Goal: Information Seeking & Learning: Learn about a topic

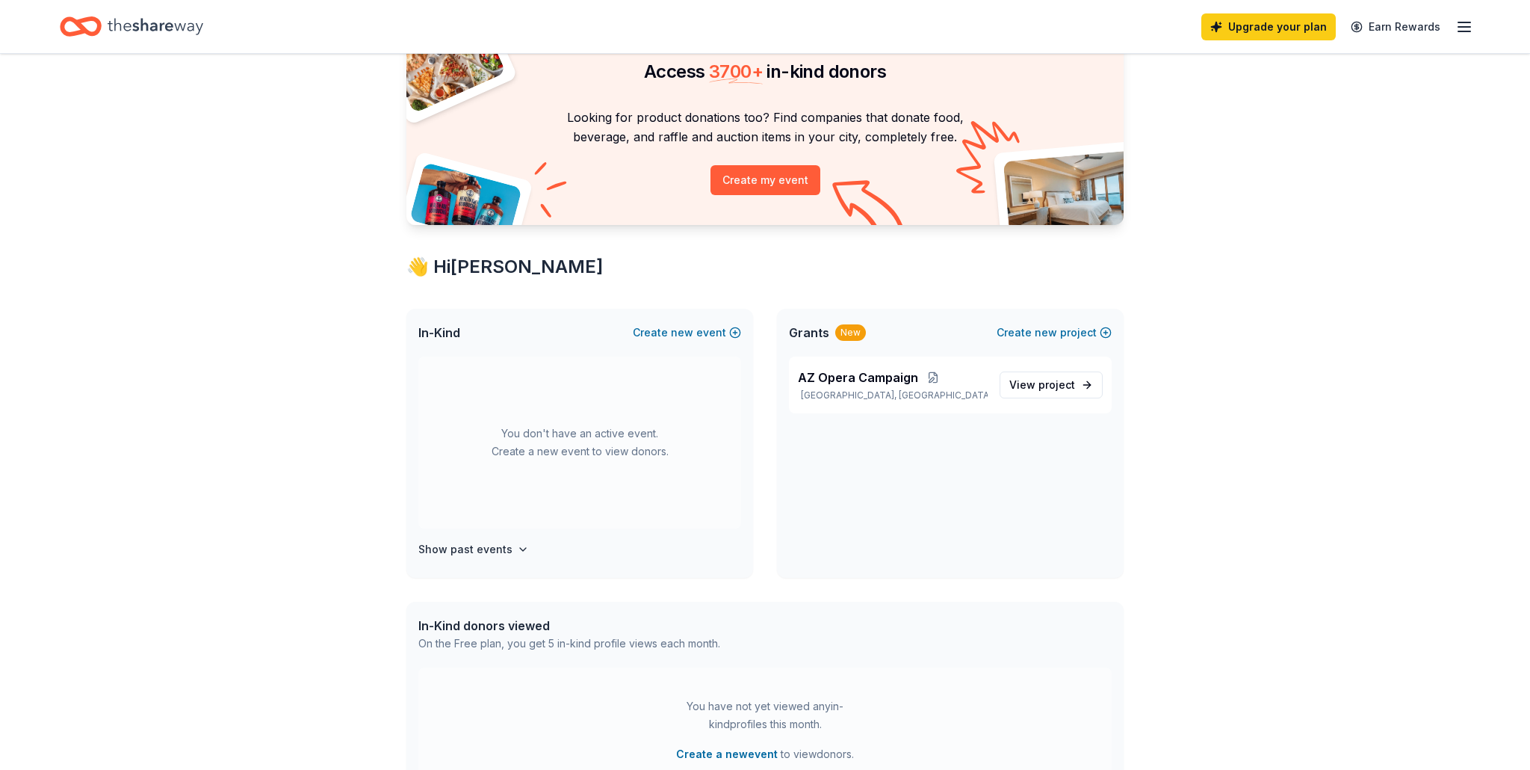
scroll to position [79, 0]
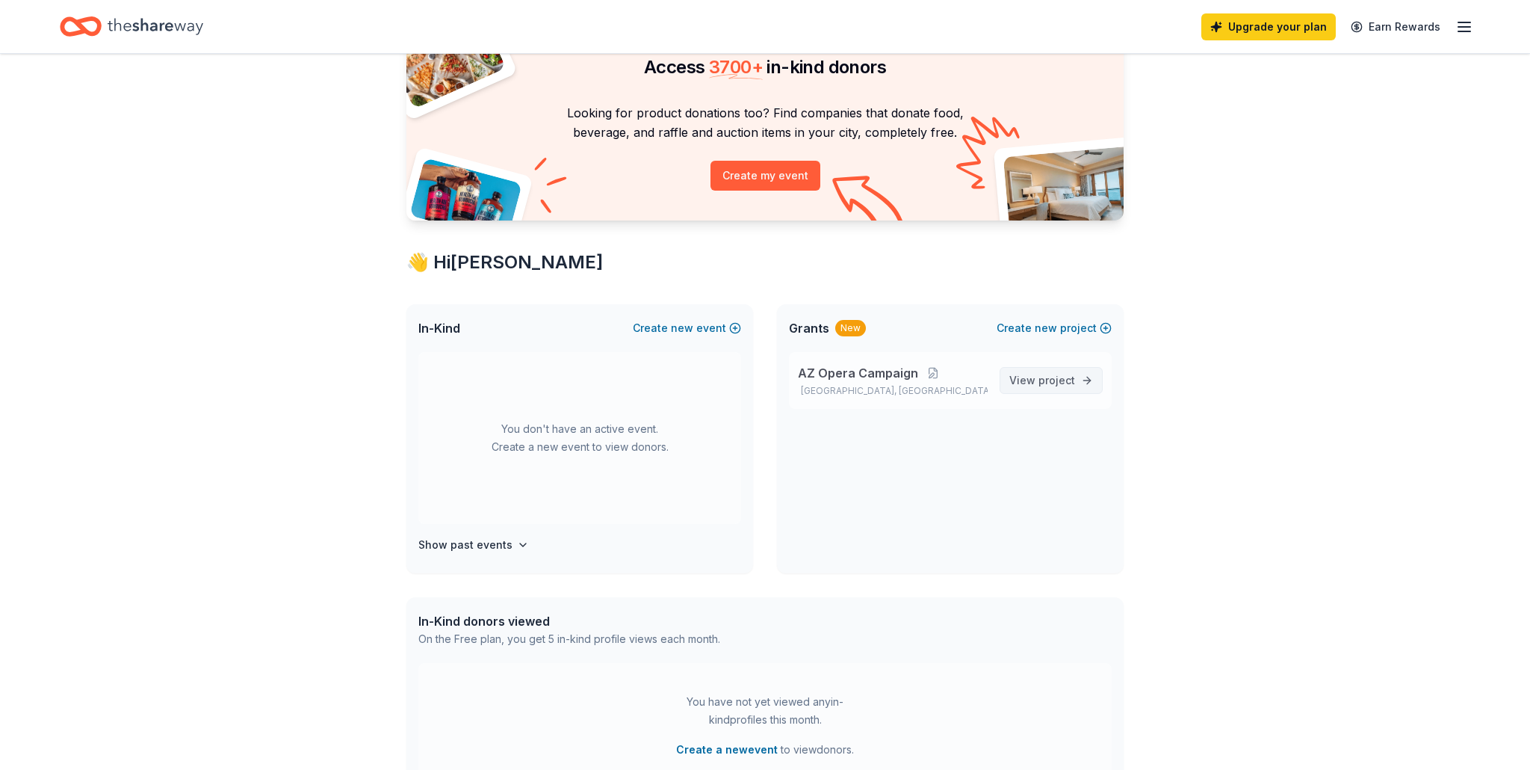
click at [1054, 377] on span "project" at bounding box center [1057, 380] width 37 height 13
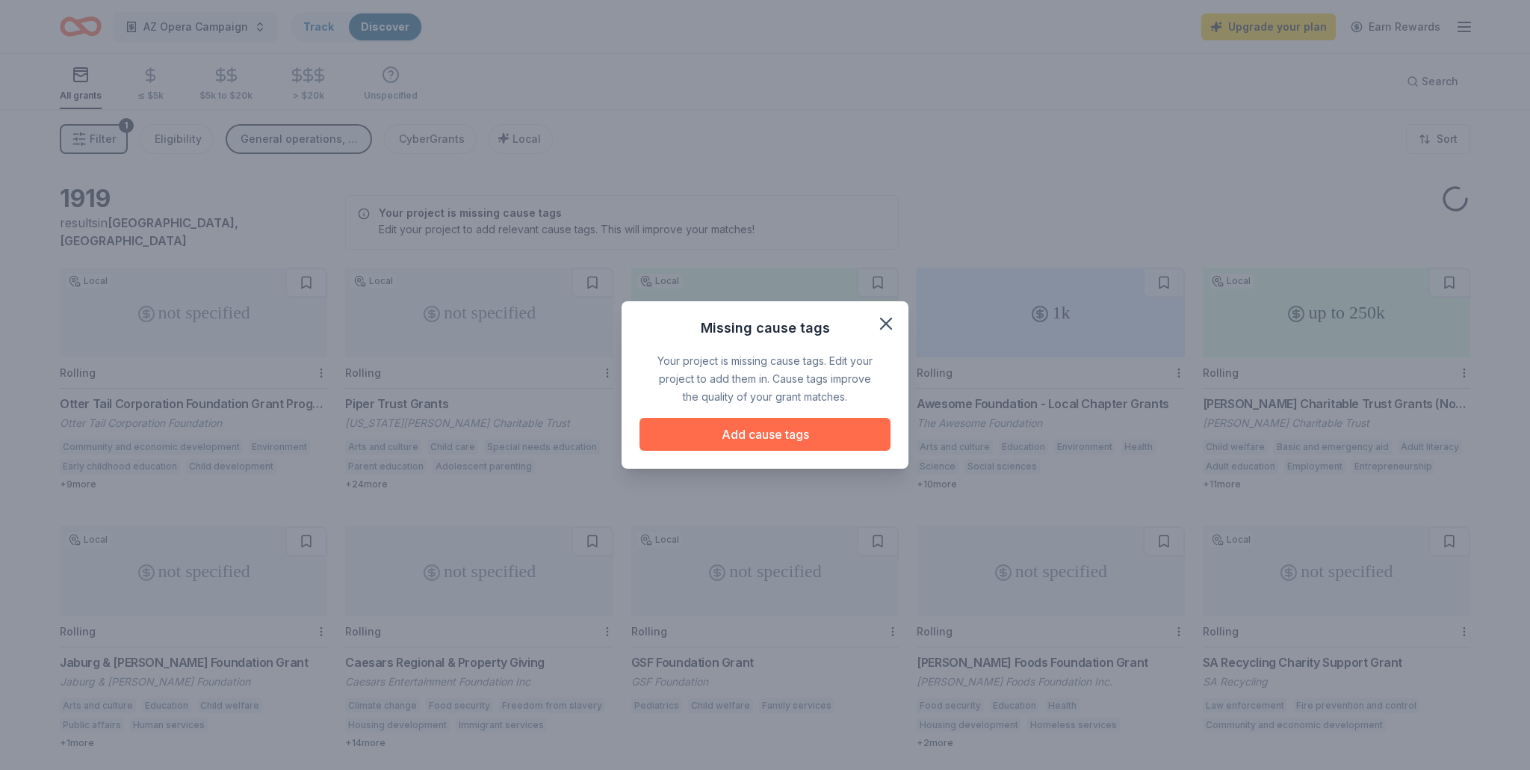
click at [813, 434] on button "Add cause tags" at bounding box center [765, 434] width 251 height 33
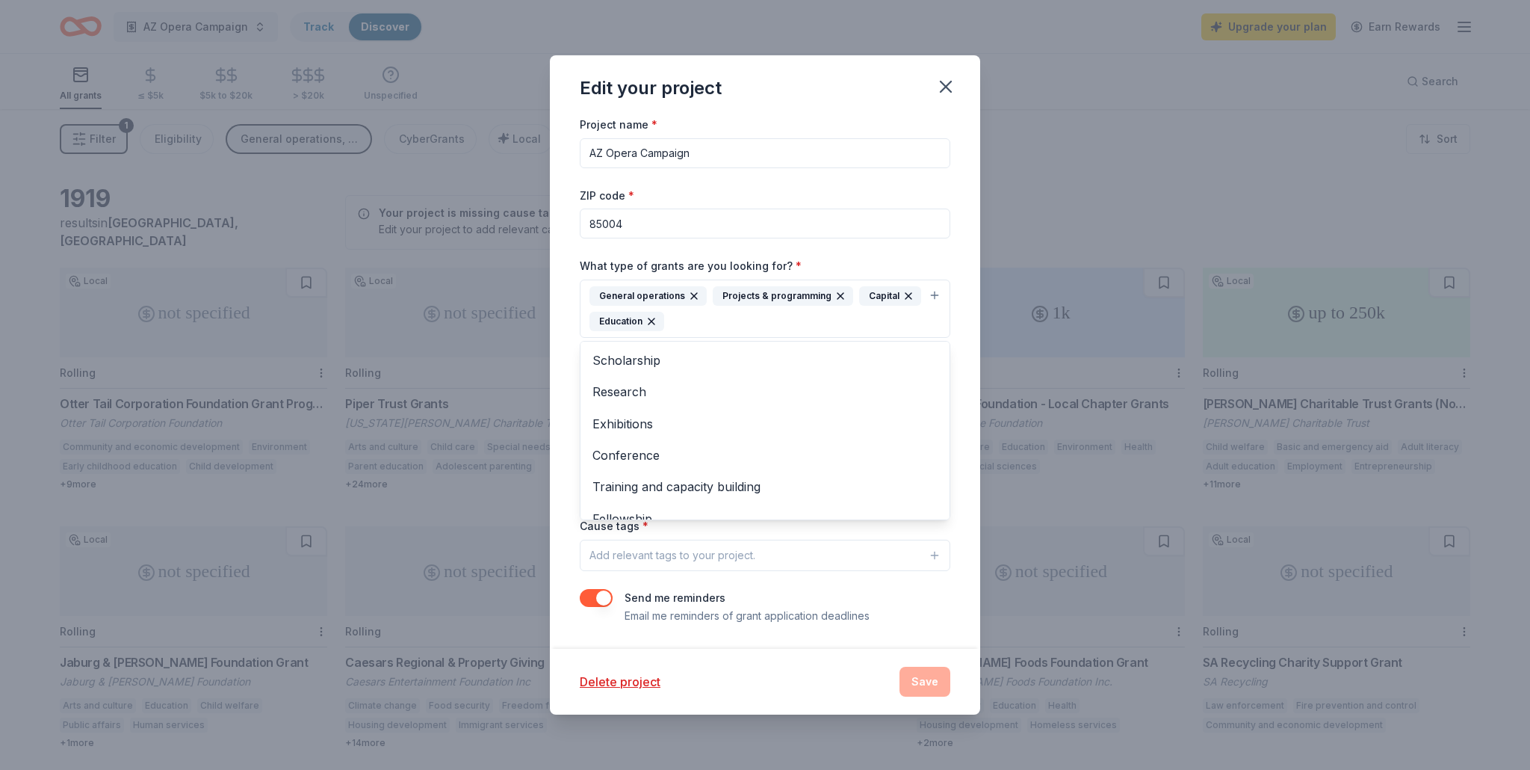
click at [903, 296] on icon "button" at bounding box center [909, 296] width 12 height 12
click at [974, 334] on div "Project name * AZ Opera Campaign ZIP code * 85004 What type of grants are you l…" at bounding box center [765, 382] width 430 height 534
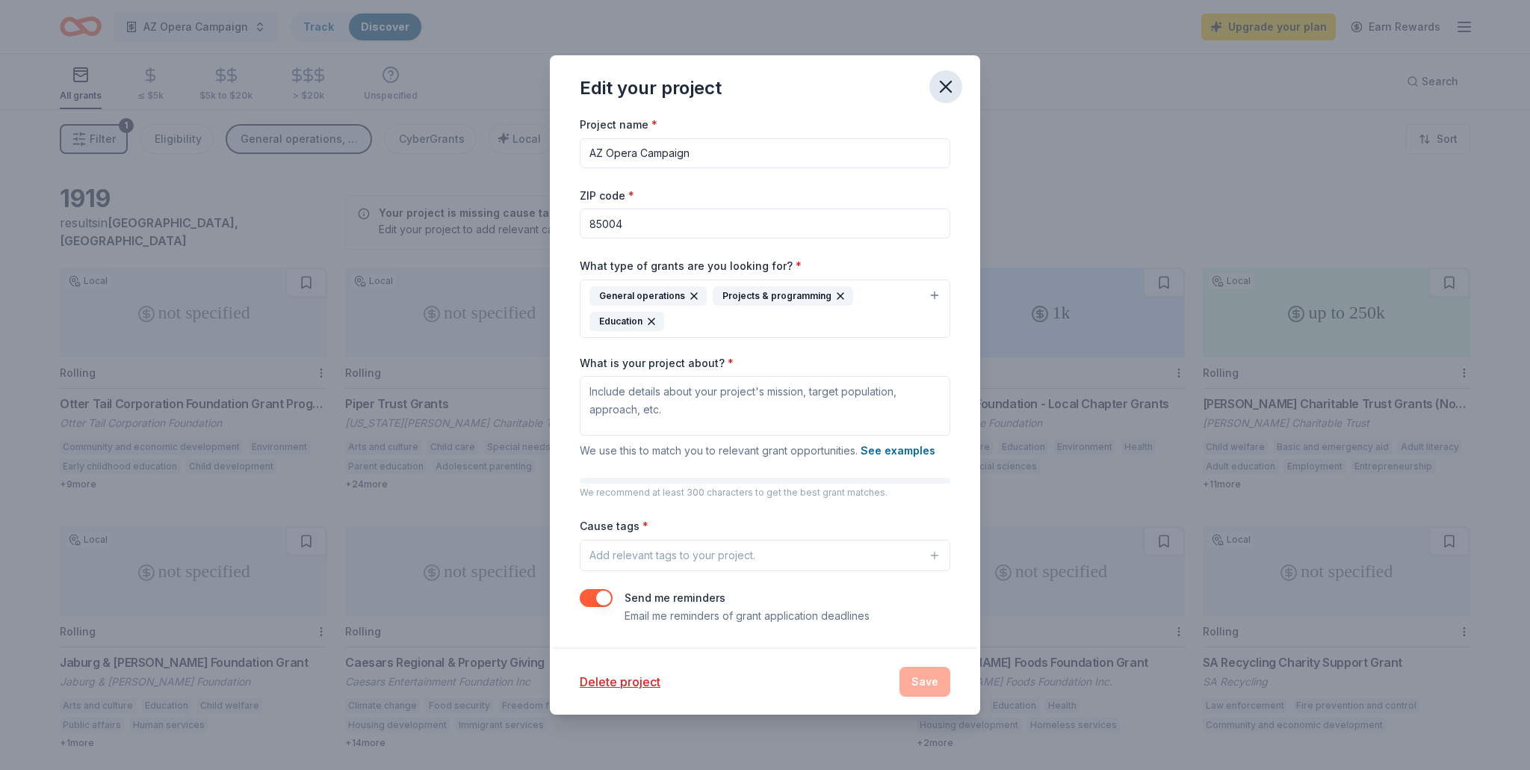
click at [945, 87] on icon "button" at bounding box center [946, 86] width 10 height 10
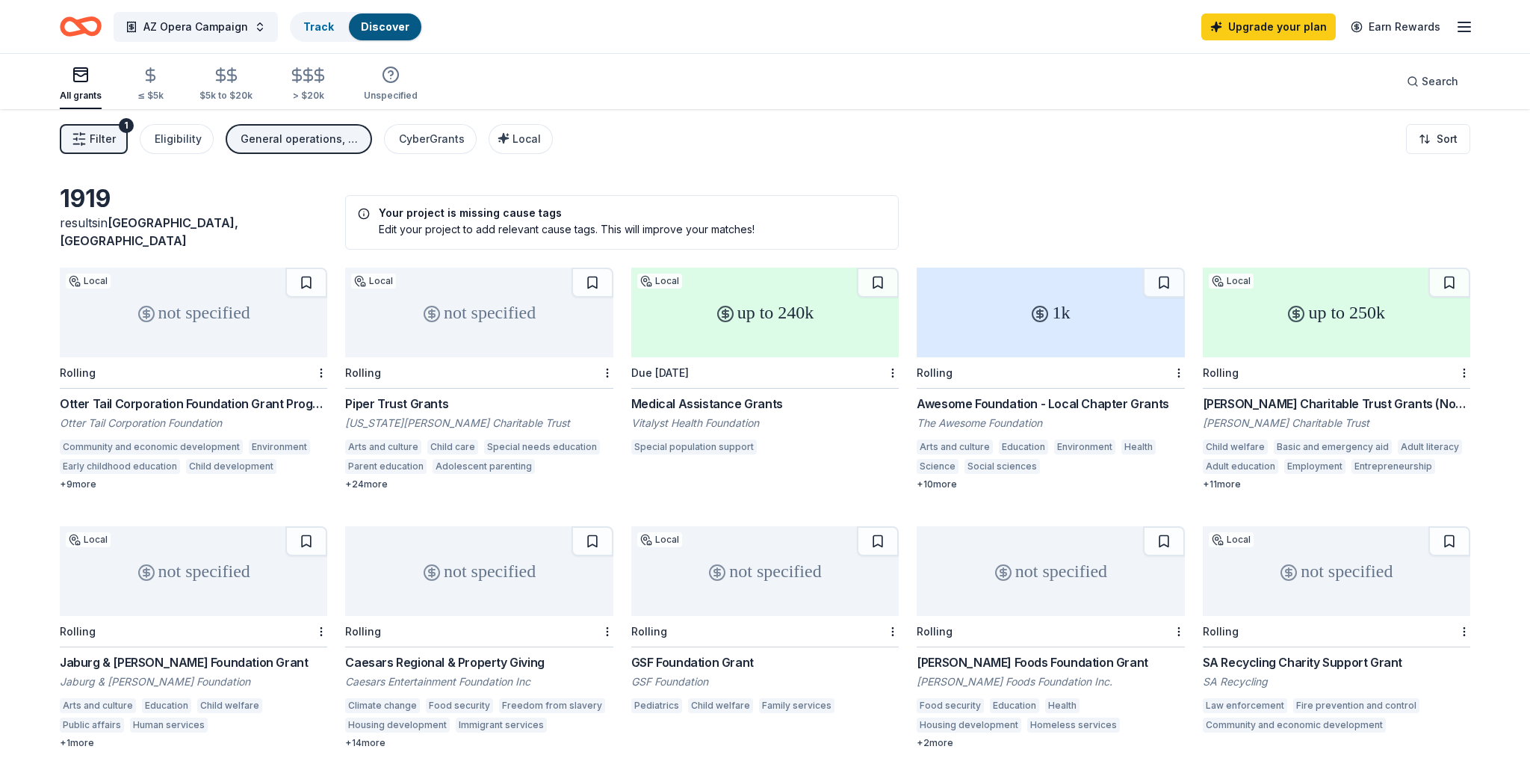
scroll to position [14, 0]
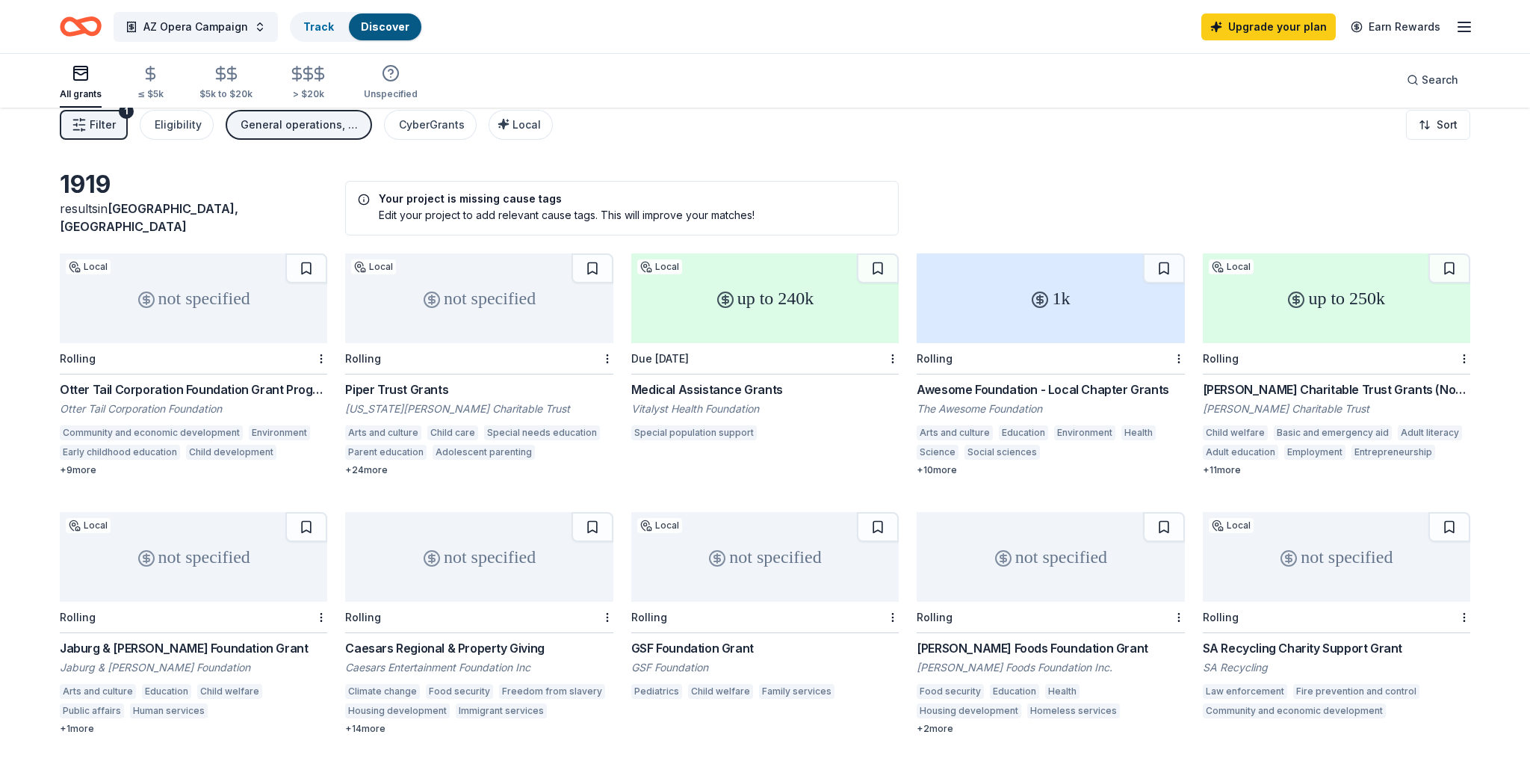
click at [401, 380] on div "Piper Trust Grants" at bounding box center [479, 389] width 268 height 18
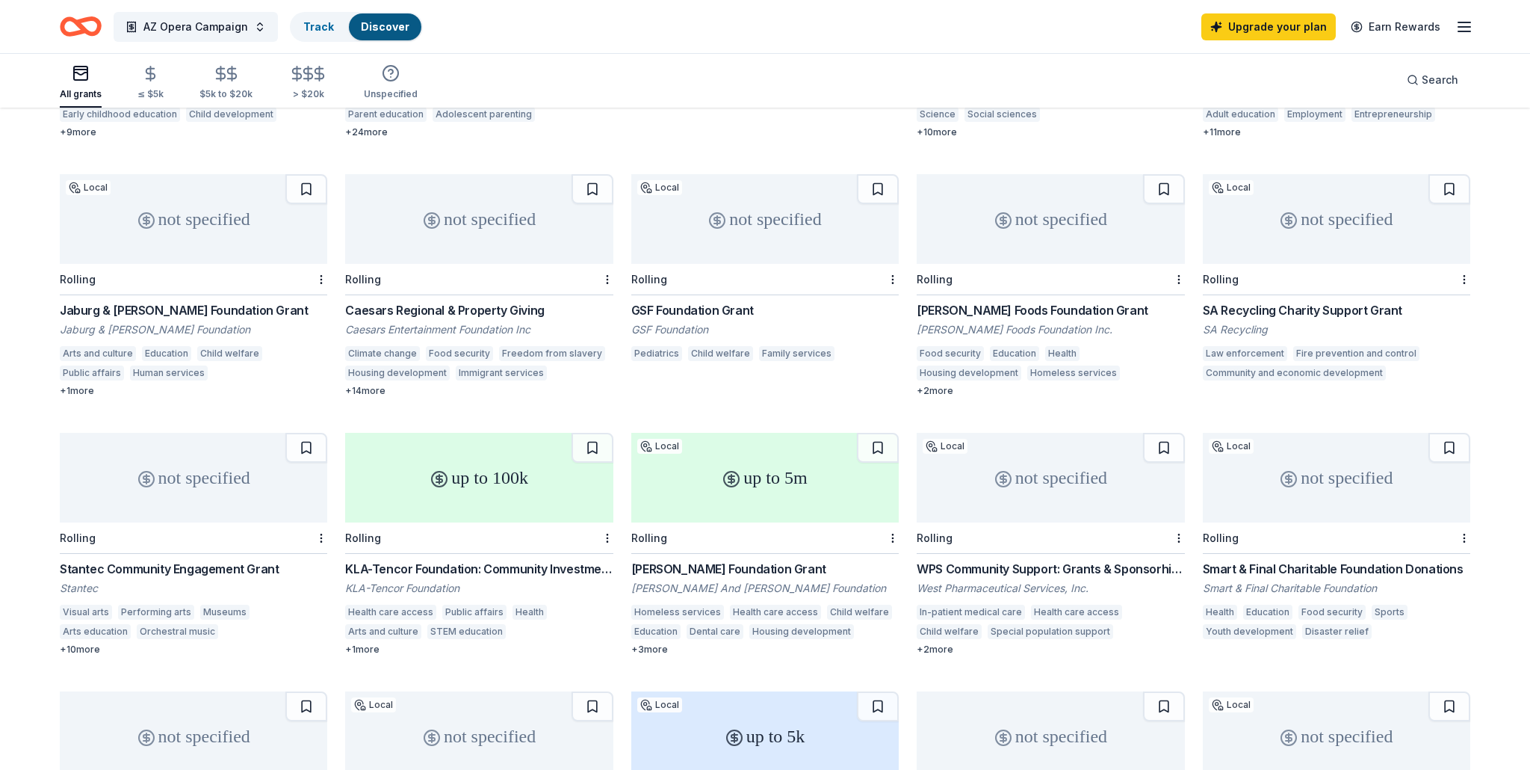
scroll to position [354, 0]
click at [103, 300] on div "Jaburg & Wilk Foundation Grant" at bounding box center [194, 308] width 268 height 18
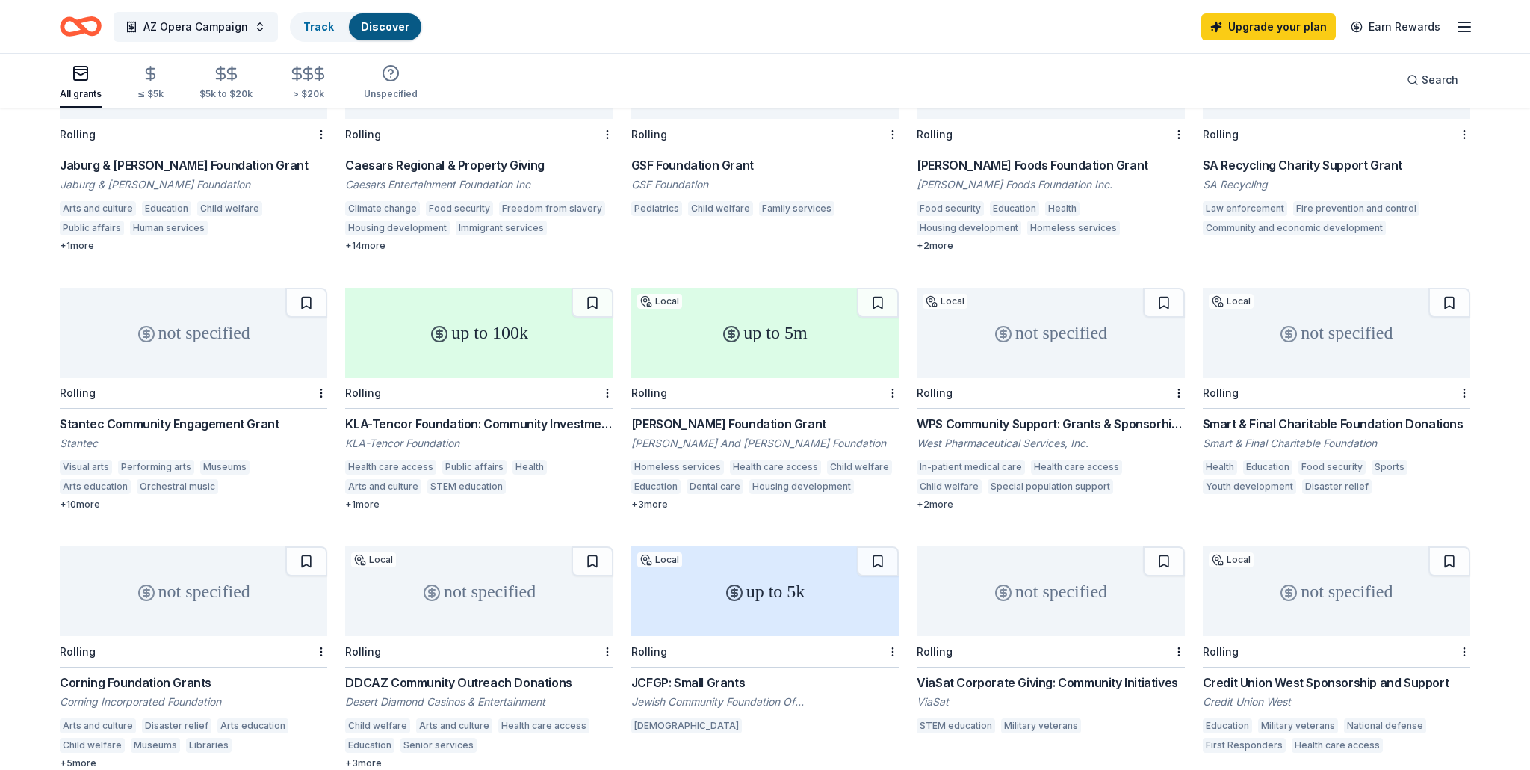
scroll to position [499, 0]
click at [457, 414] on div "KLA-Tencor Foundation: Community Investment Fund" at bounding box center [479, 422] width 268 height 18
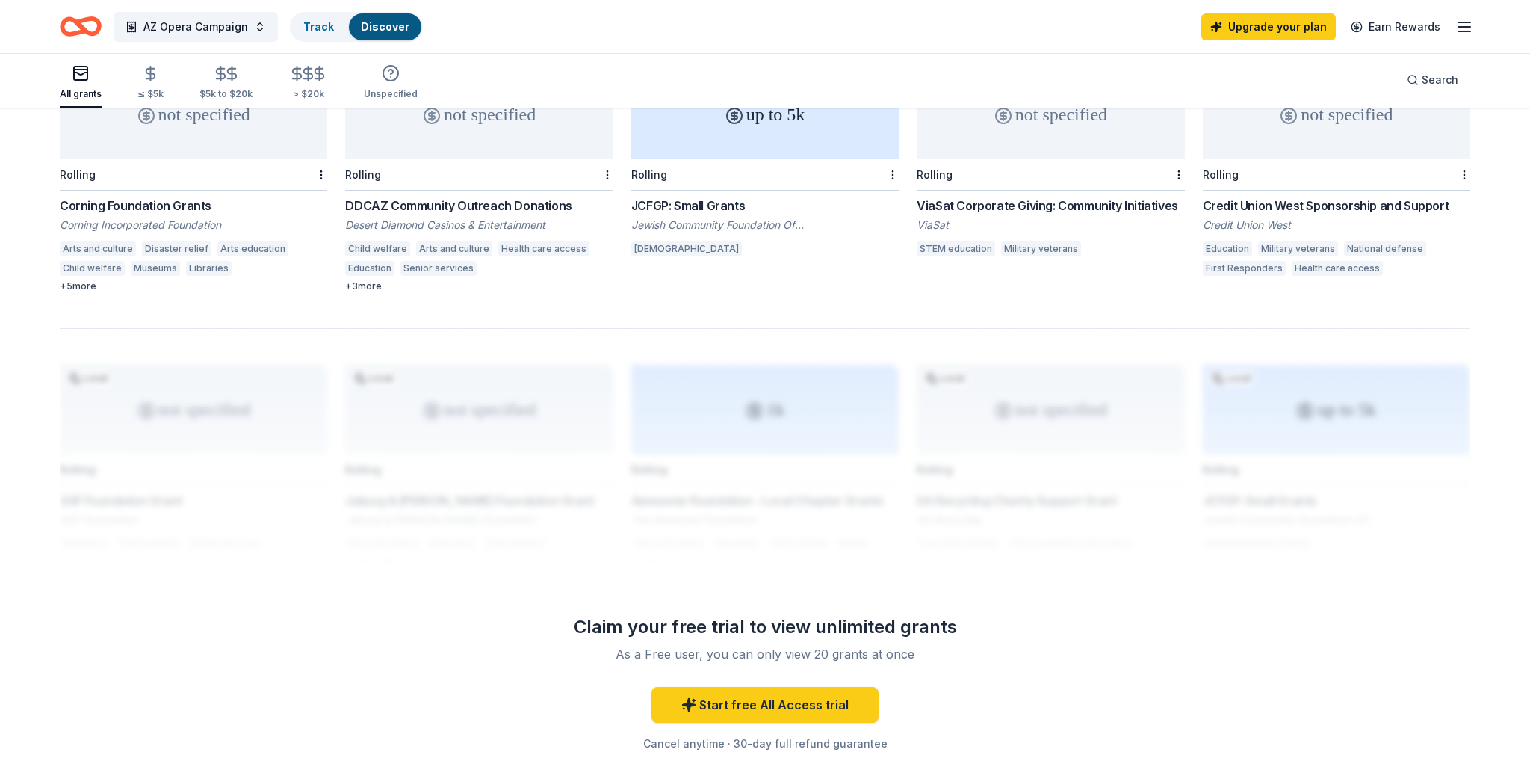
scroll to position [976, 0]
click at [138, 215] on div "Corning Incorporated Foundation" at bounding box center [194, 222] width 268 height 15
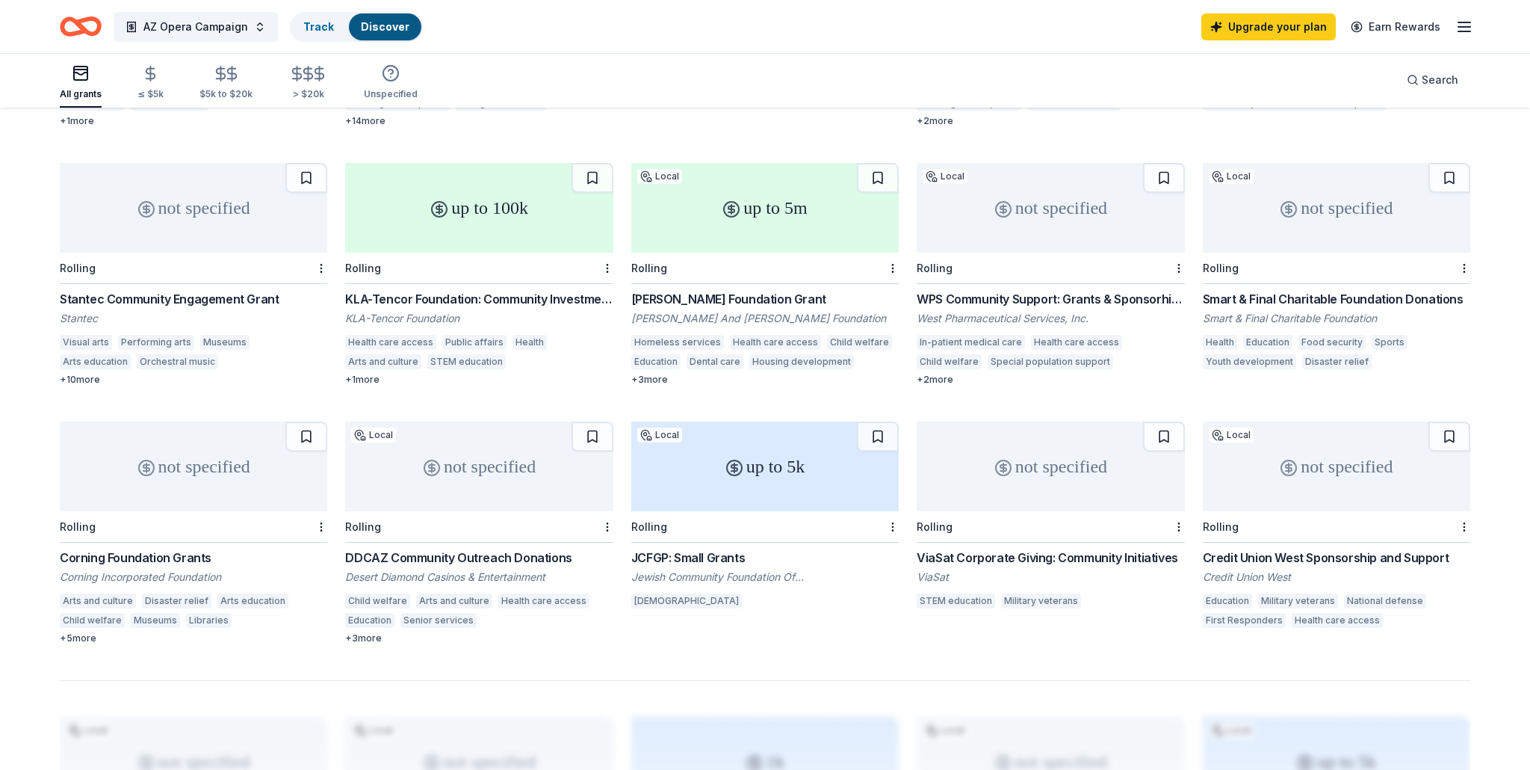
scroll to position [619, 0]
click at [566, 294] on div "KLA-Tencor Foundation: Community Investment Fund" at bounding box center [479, 302] width 268 height 18
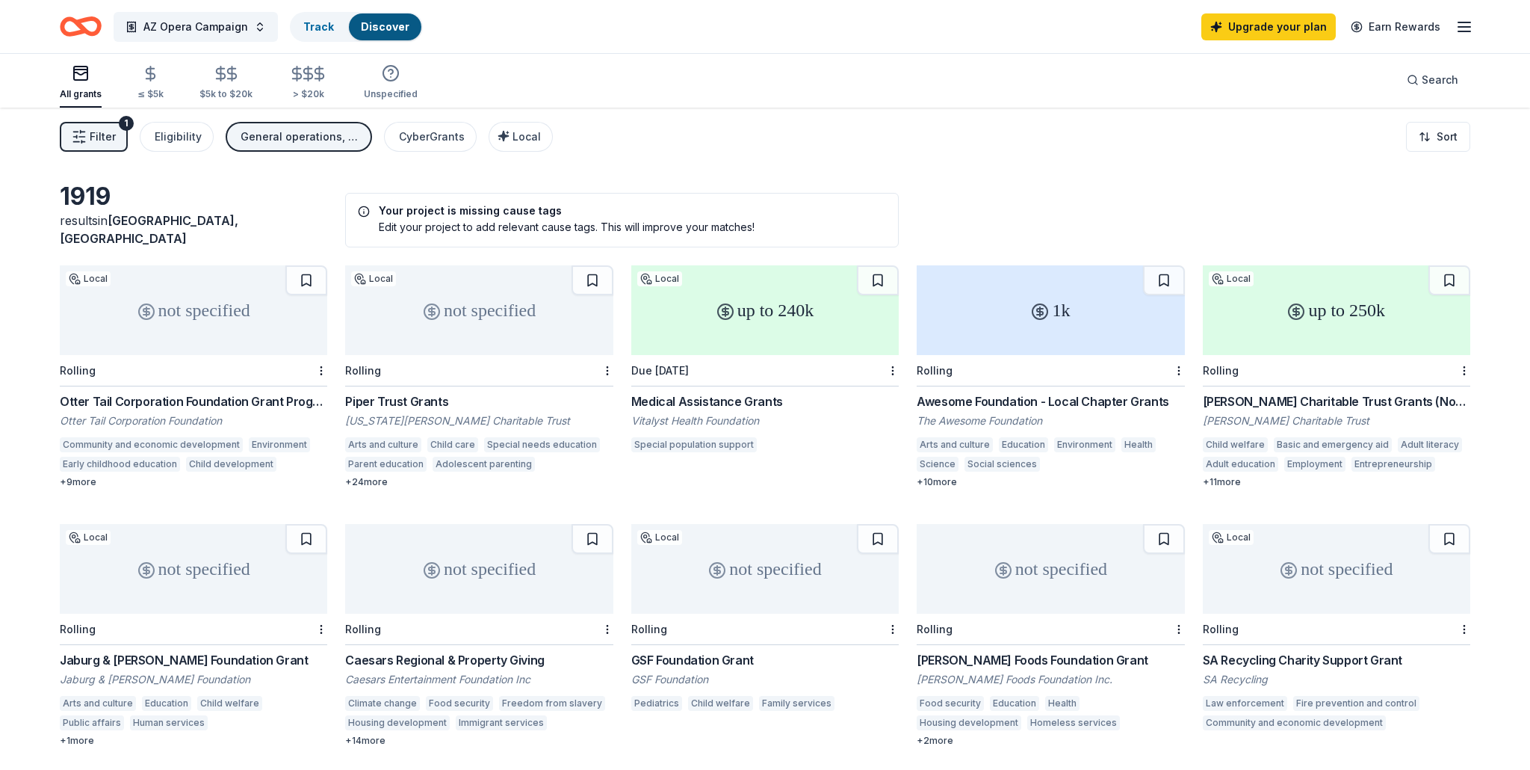
scroll to position [0, 0]
click at [312, 75] on icon "button" at bounding box center [319, 75] width 17 height 17
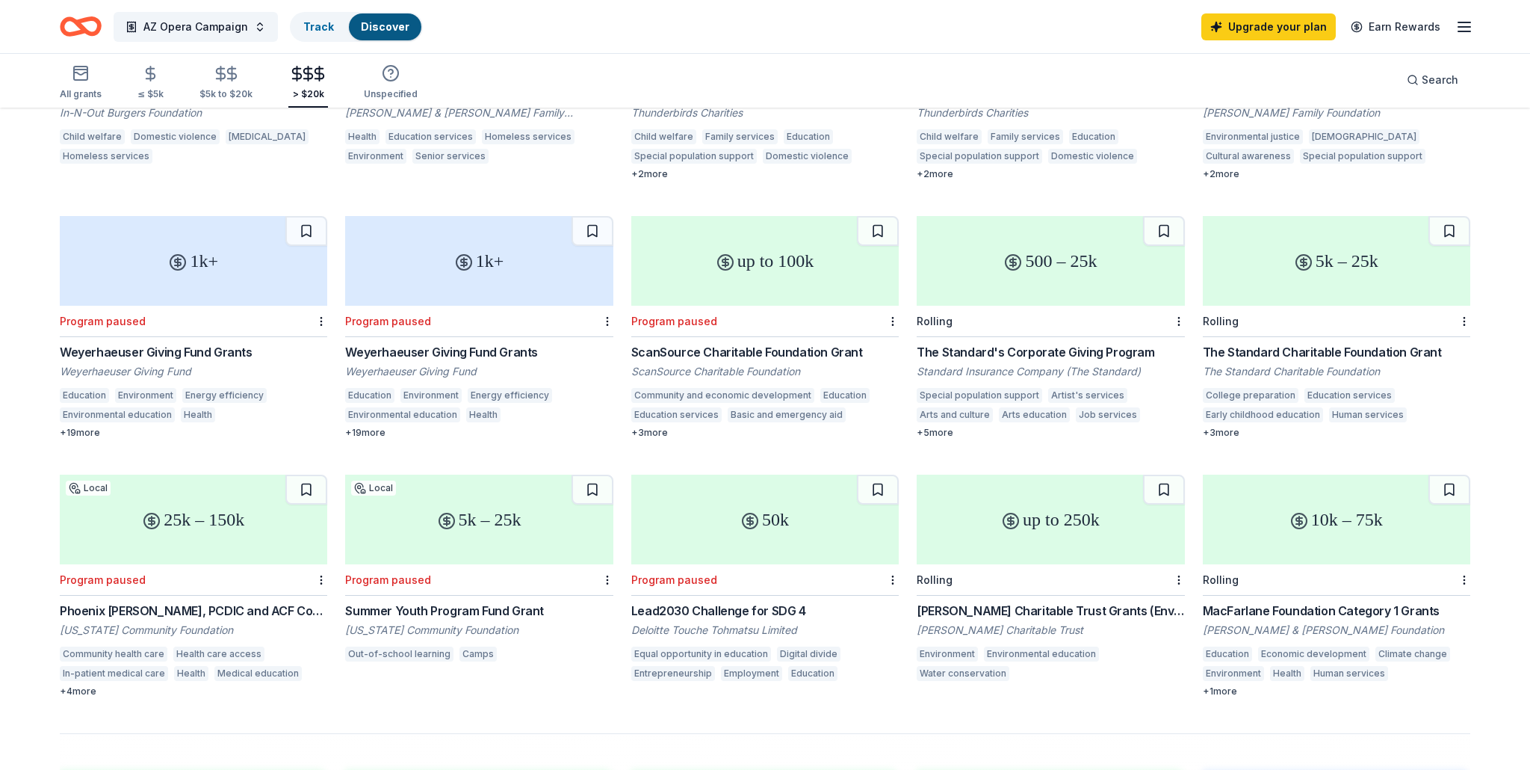
scroll to position [571, 0]
click at [1045, 341] on div "The Standard's Corporate Giving Program" at bounding box center [1051, 350] width 268 height 18
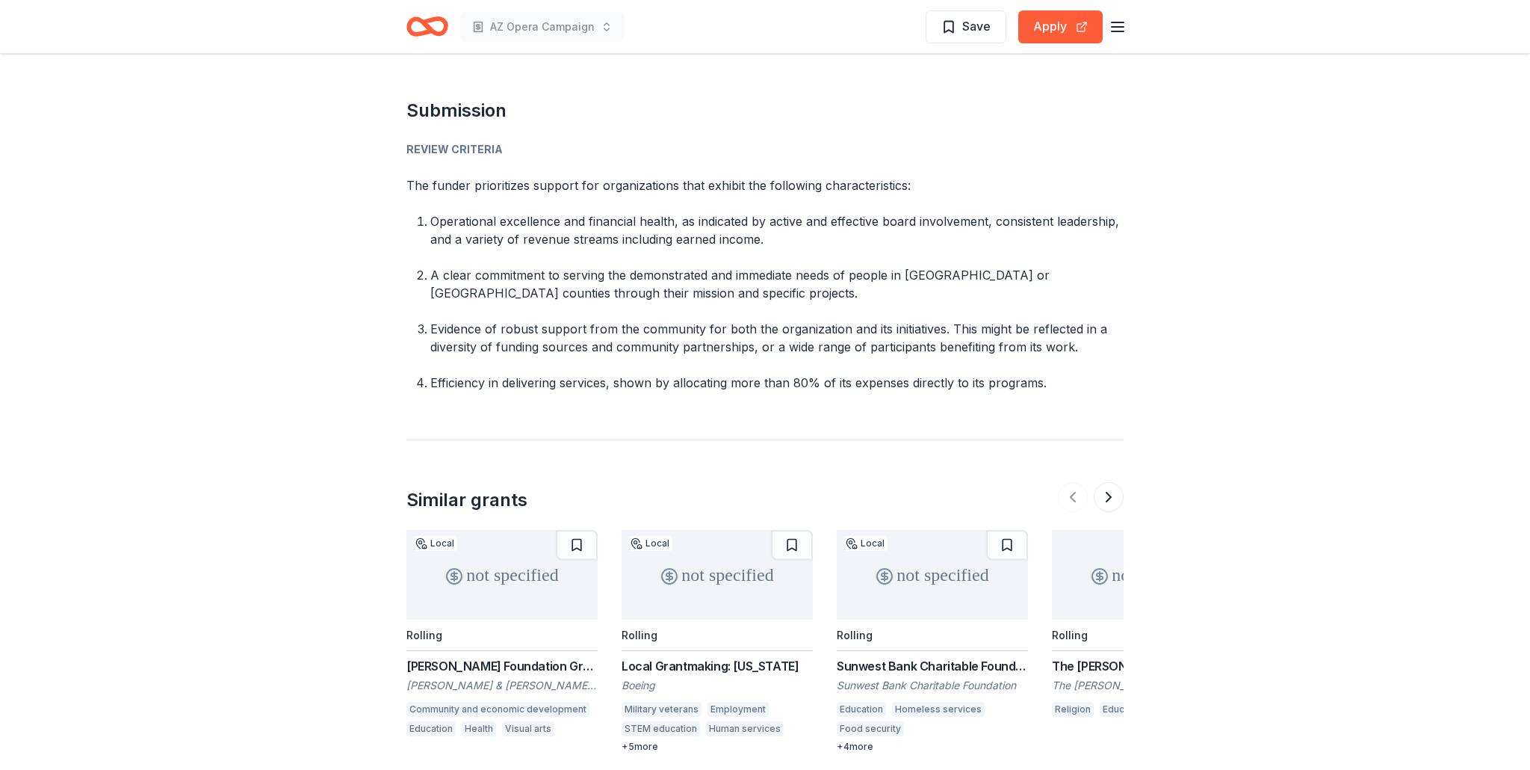
scroll to position [981, 0]
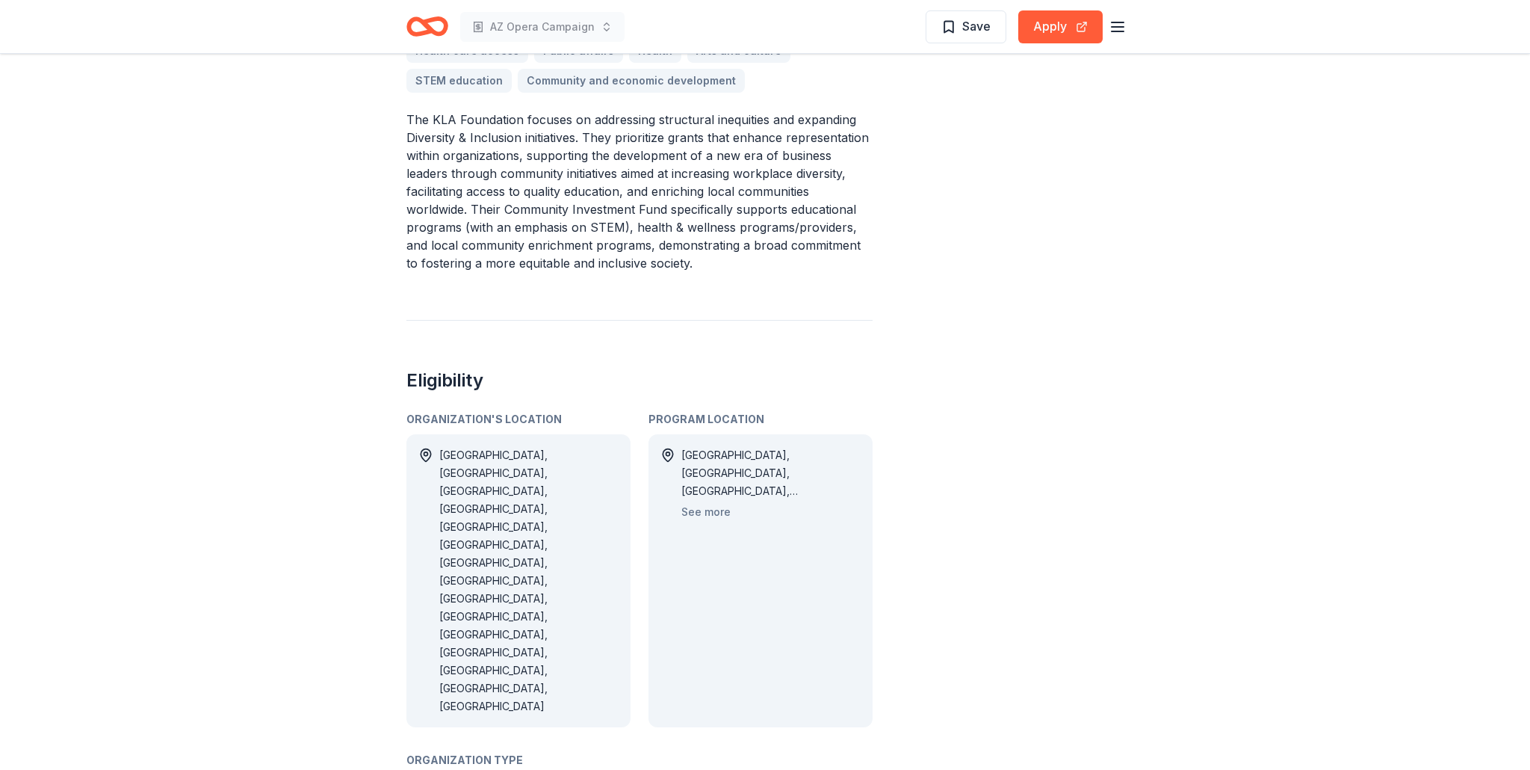
scroll to position [501, 0]
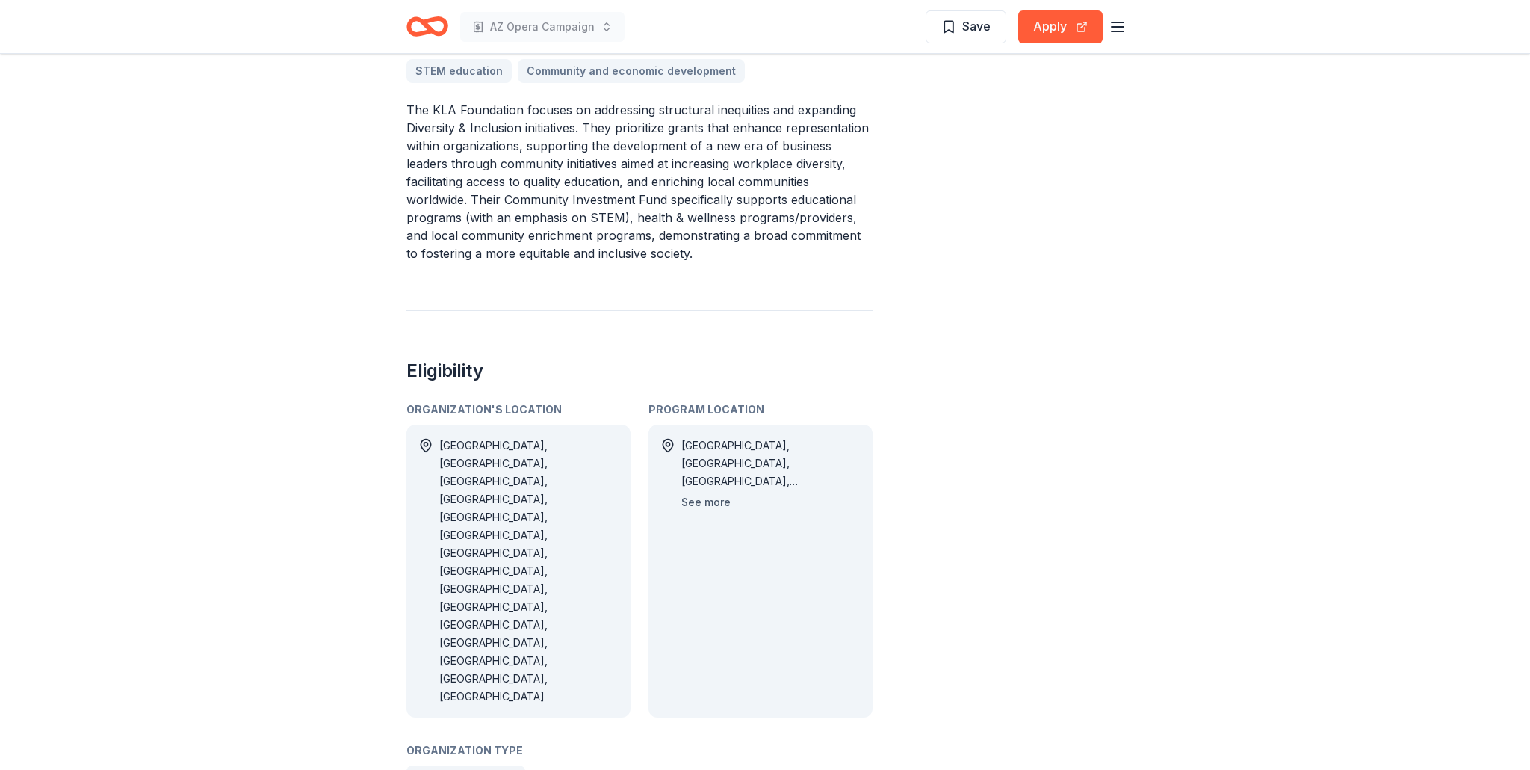
click at [702, 501] on button "See more" at bounding box center [706, 502] width 49 height 18
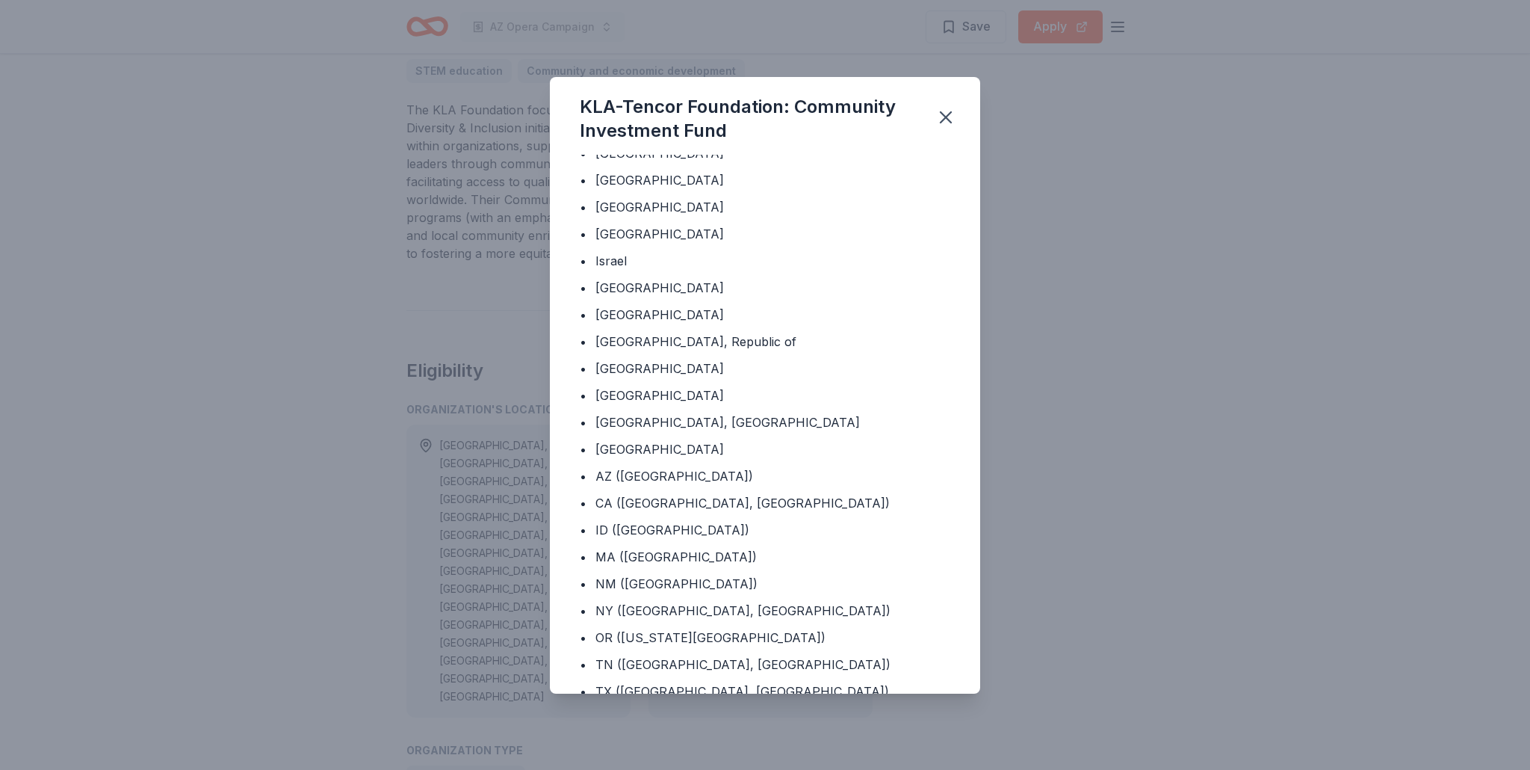
scroll to position [93, 0]
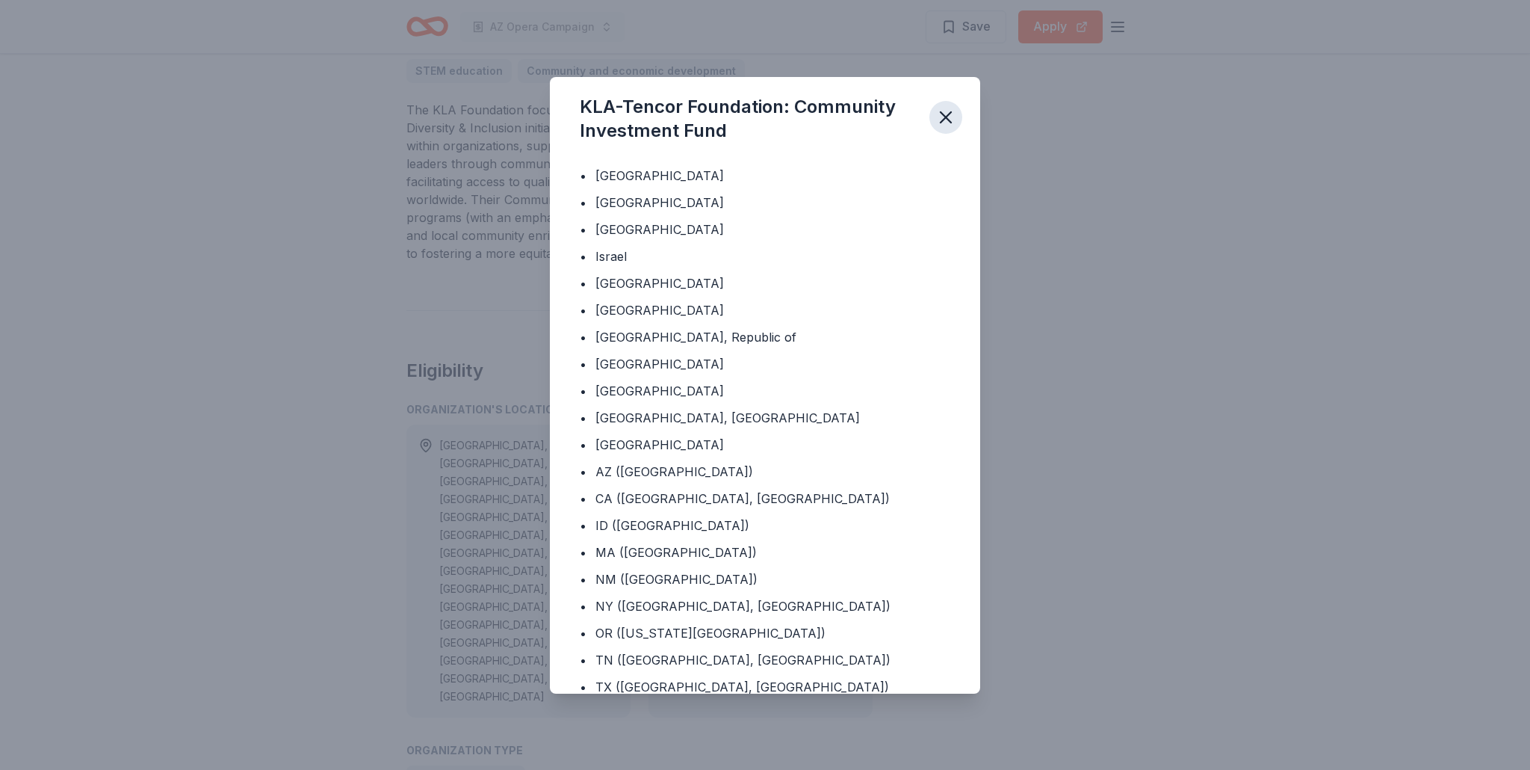
click at [949, 113] on icon "button" at bounding box center [946, 117] width 10 height 10
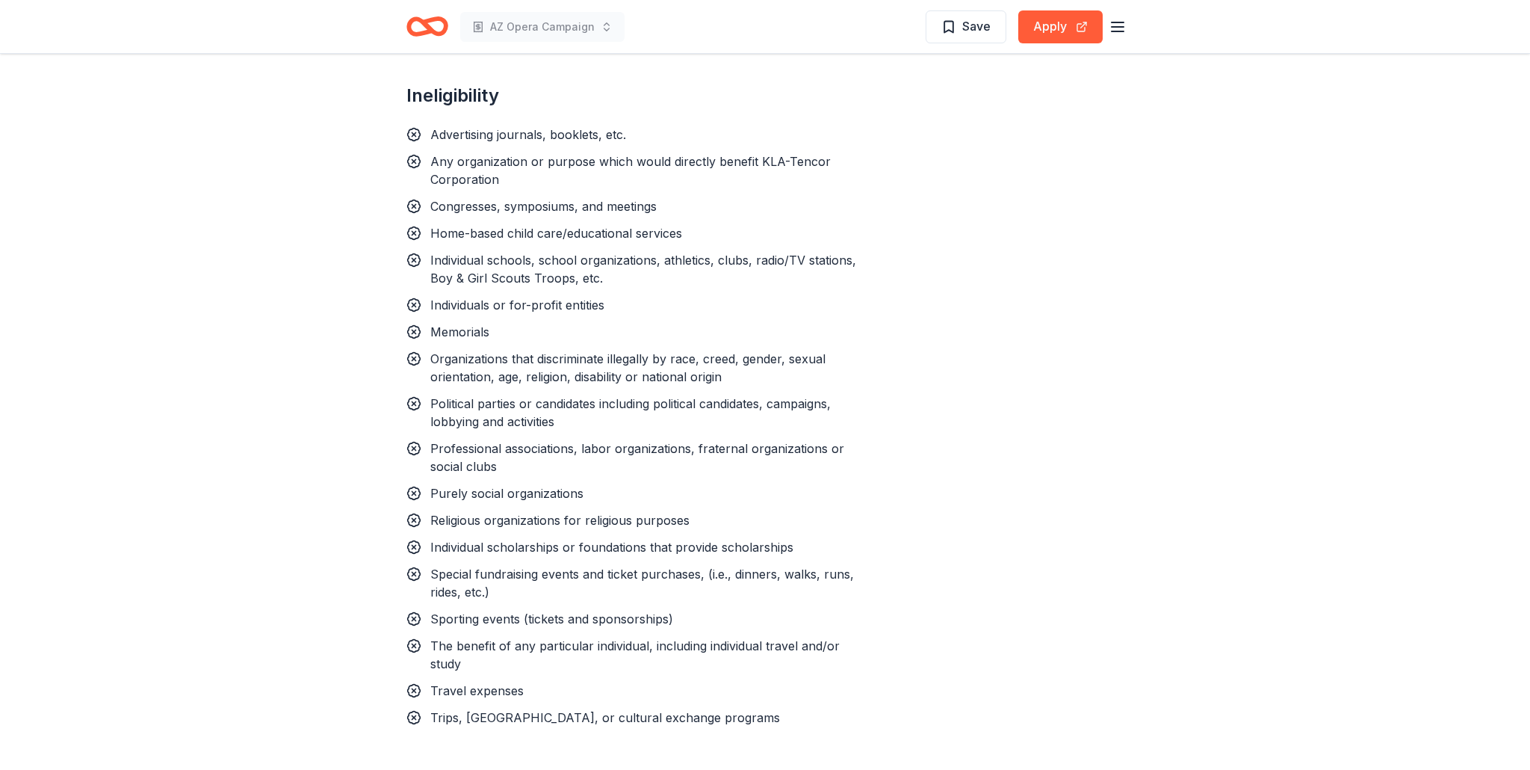
scroll to position [1636, 0]
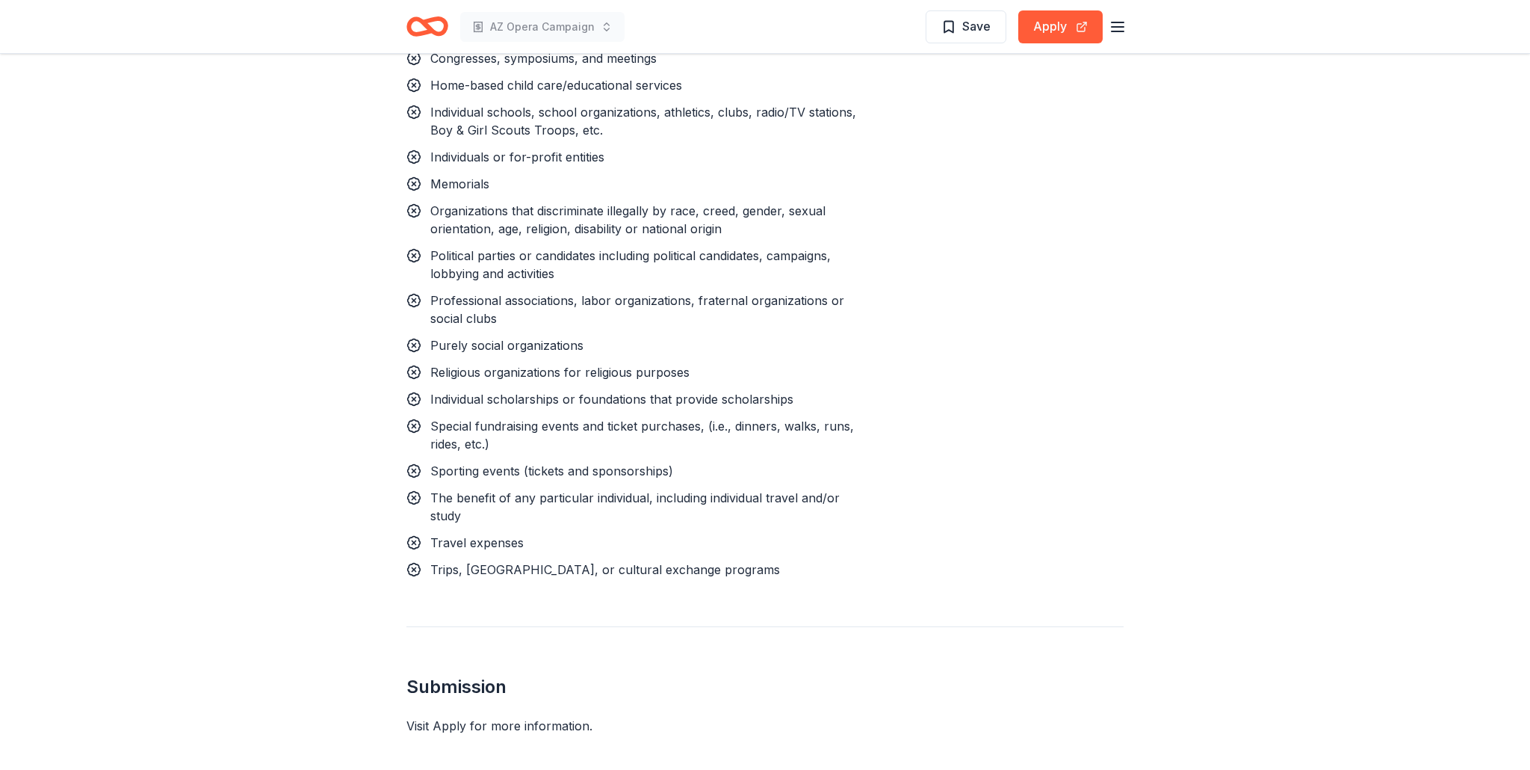
click at [557, 717] on div "Visit Apply for more information." at bounding box center [765, 726] width 717 height 18
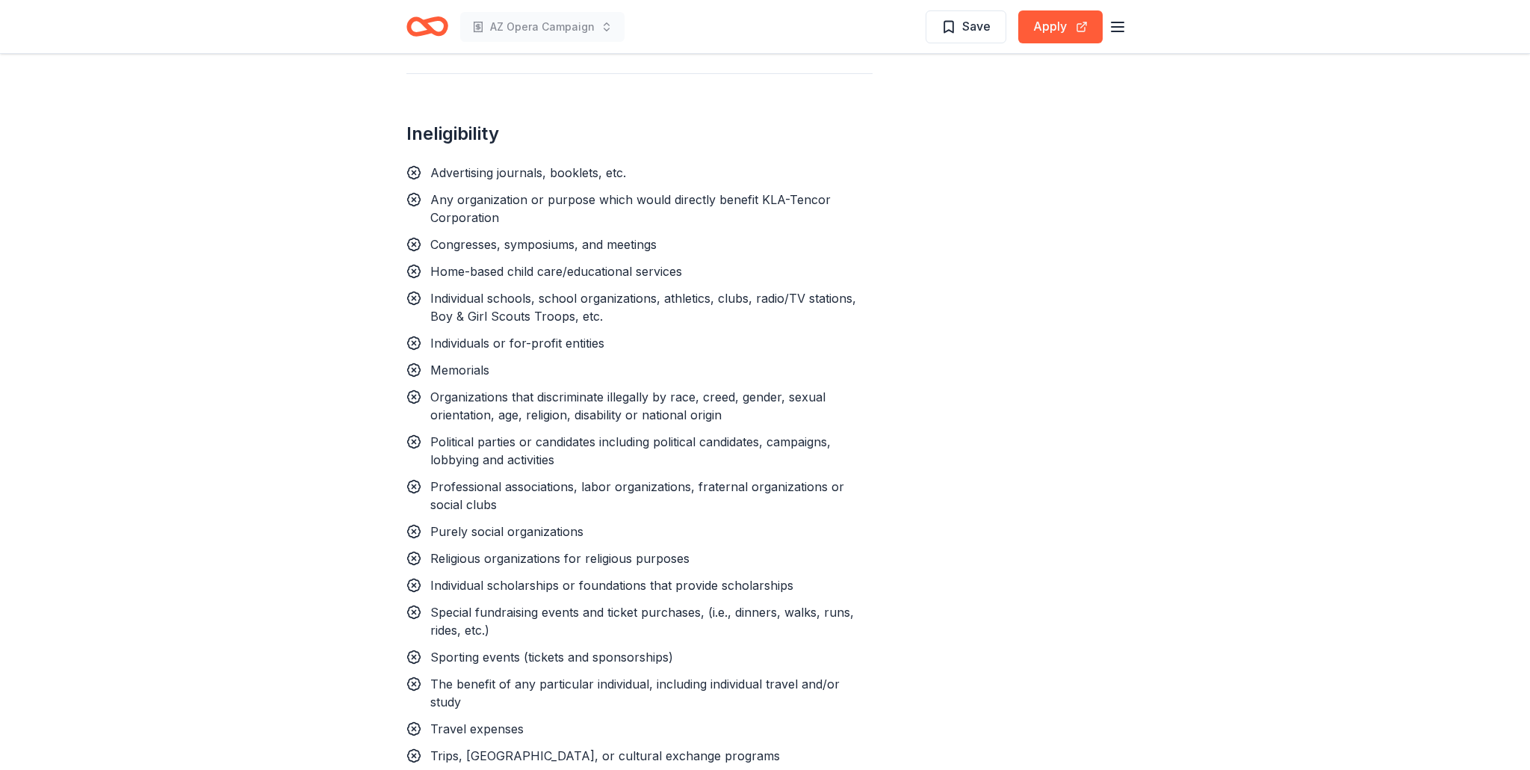
scroll to position [1365, 0]
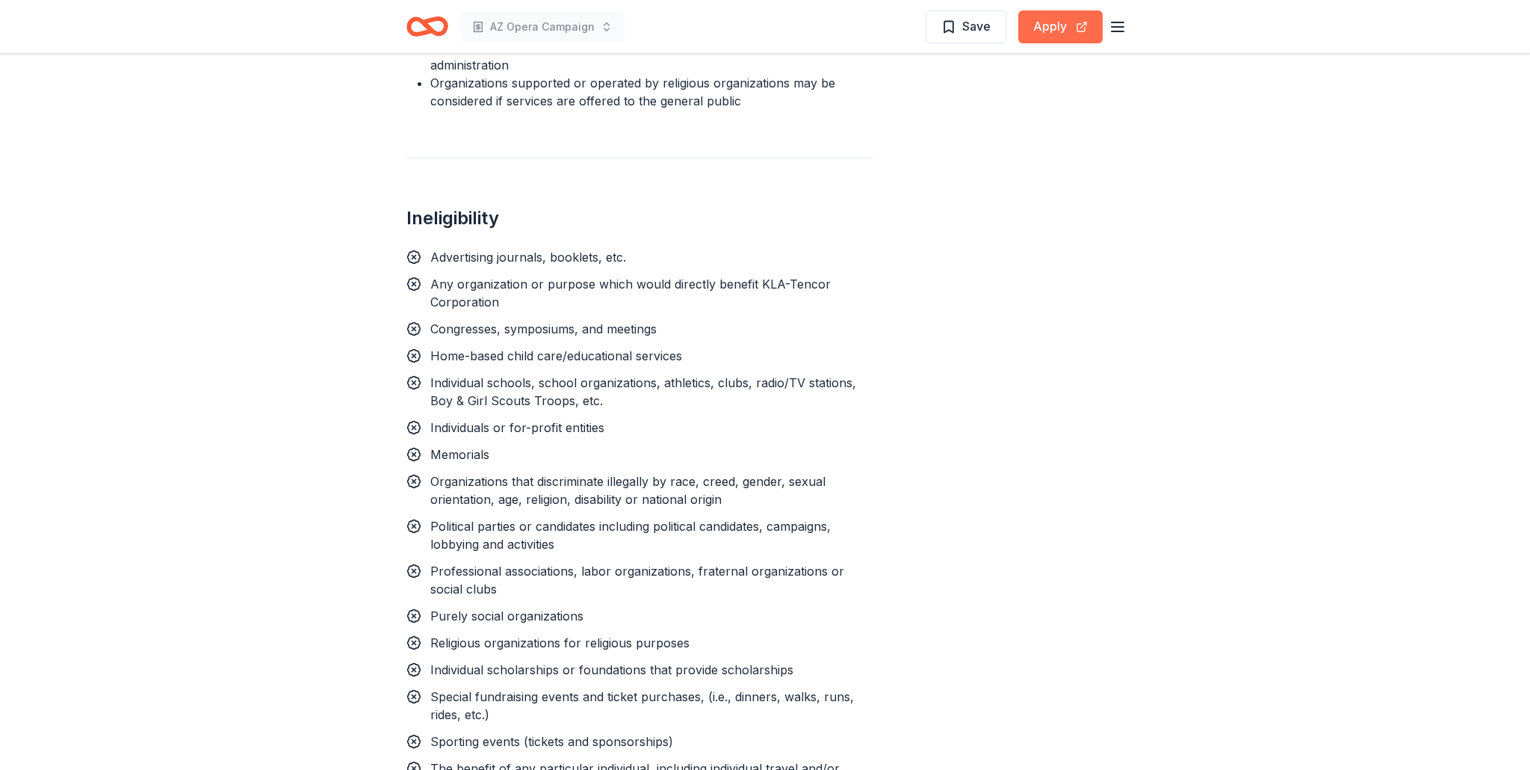
click at [1043, 23] on button "Apply" at bounding box center [1061, 26] width 84 height 33
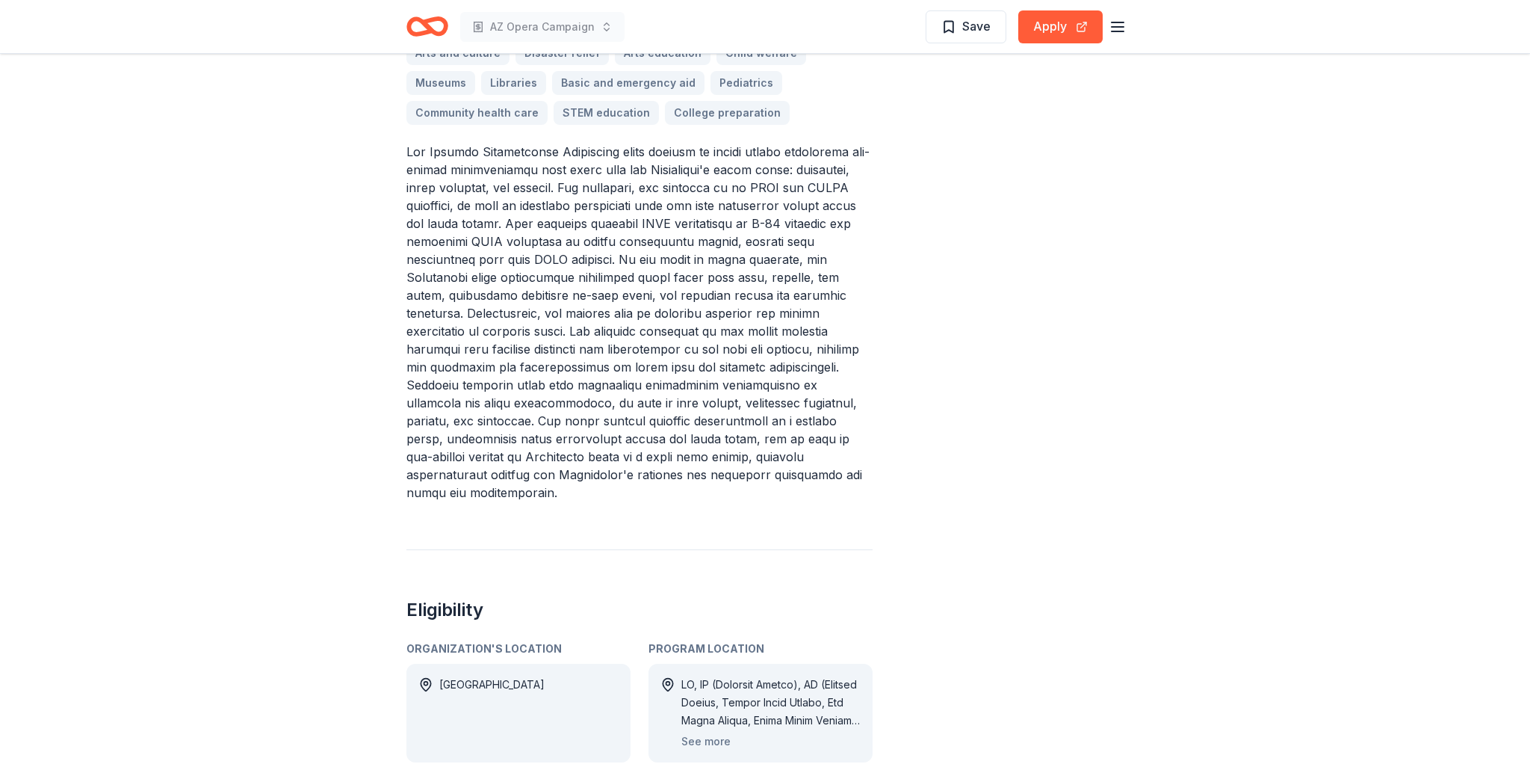
scroll to position [500, 0]
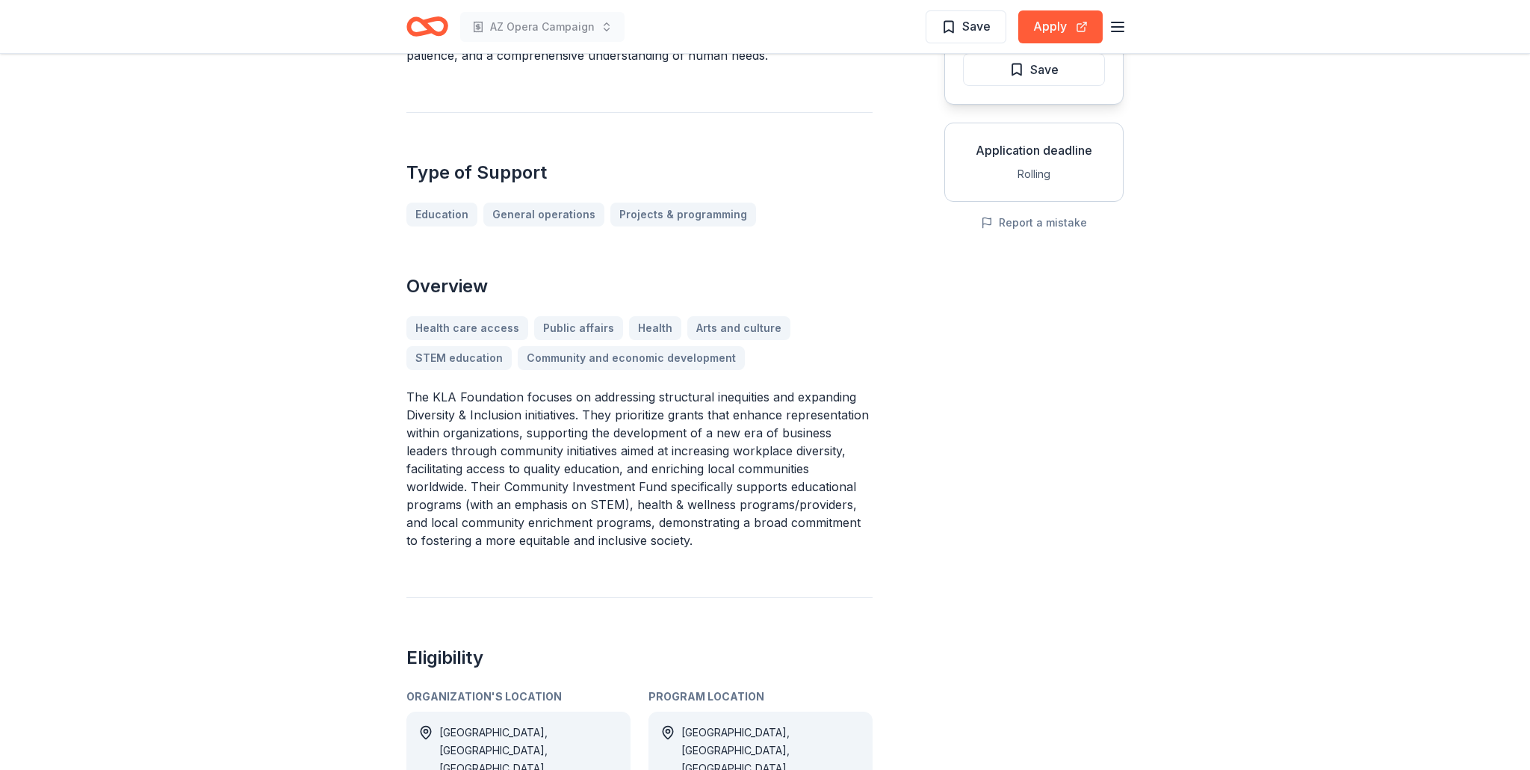
scroll to position [155, 0]
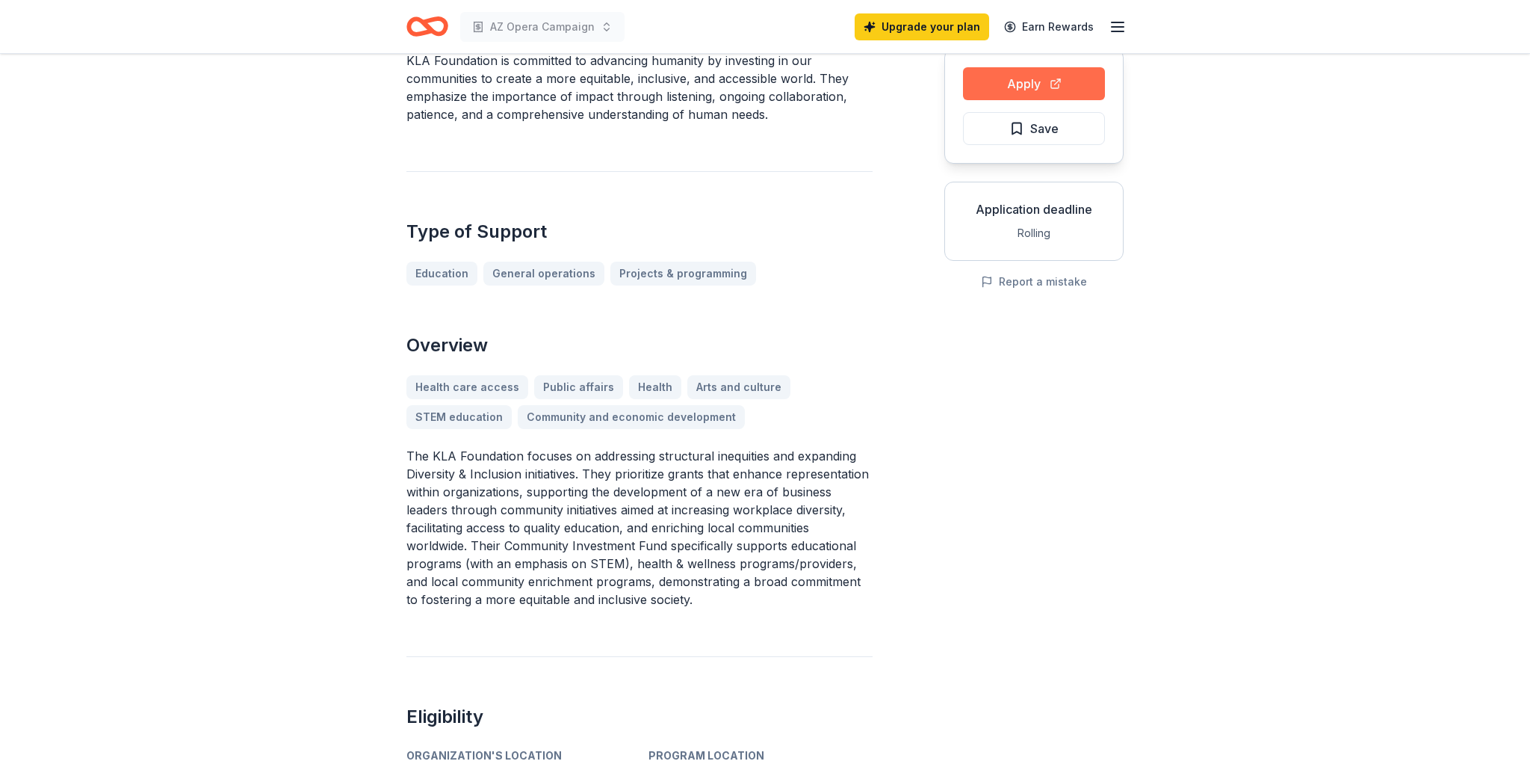
click at [1015, 90] on button "Apply" at bounding box center [1034, 83] width 142 height 33
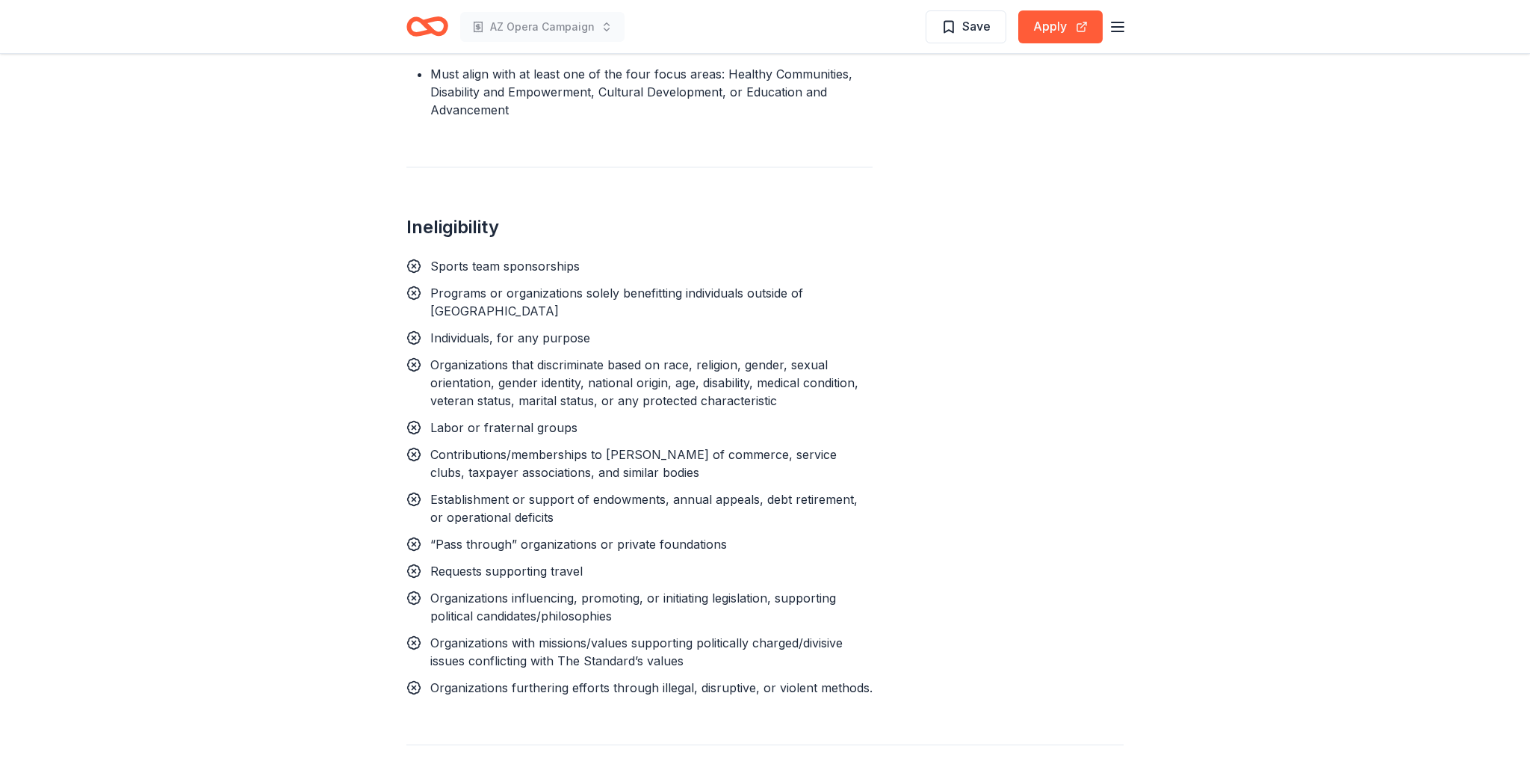
scroll to position [1290, 0]
click at [1046, 28] on button "Apply" at bounding box center [1061, 26] width 84 height 33
